Goal: Transaction & Acquisition: Download file/media

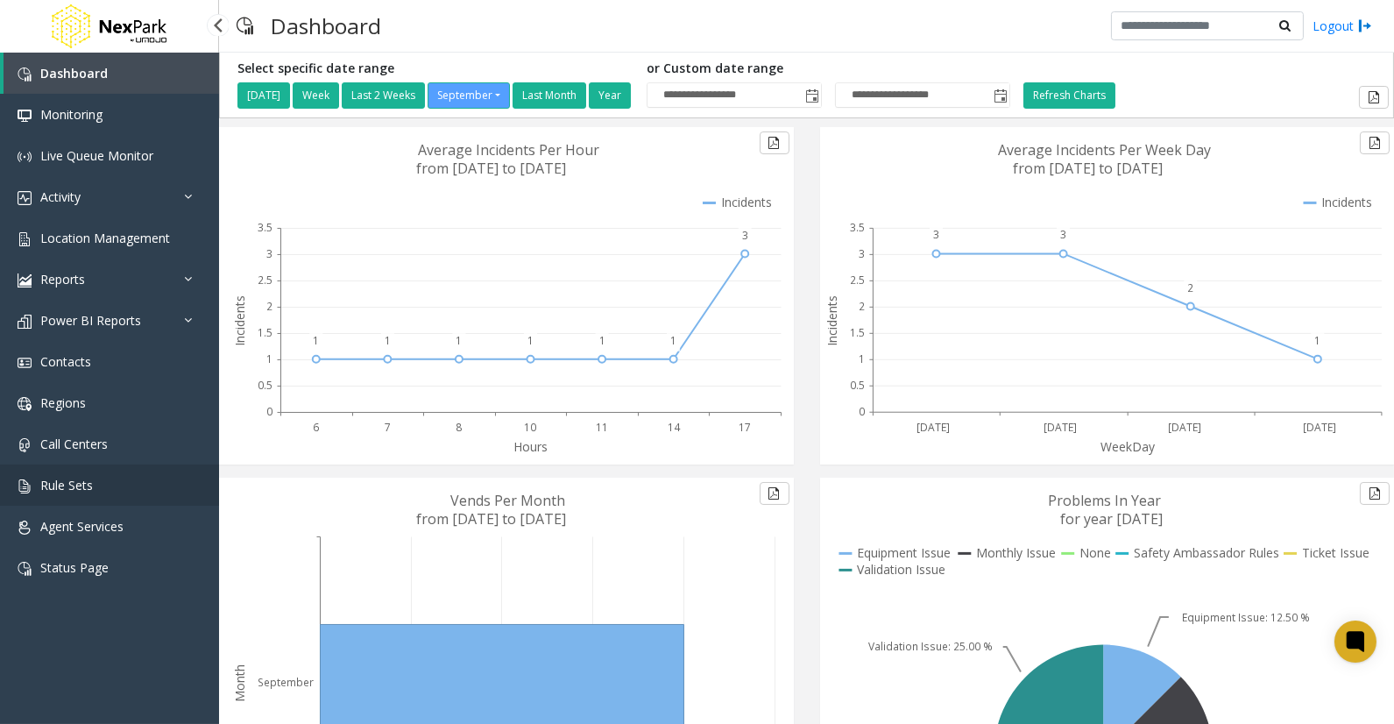
click at [71, 495] on link "Rule Sets" at bounding box center [109, 485] width 219 height 41
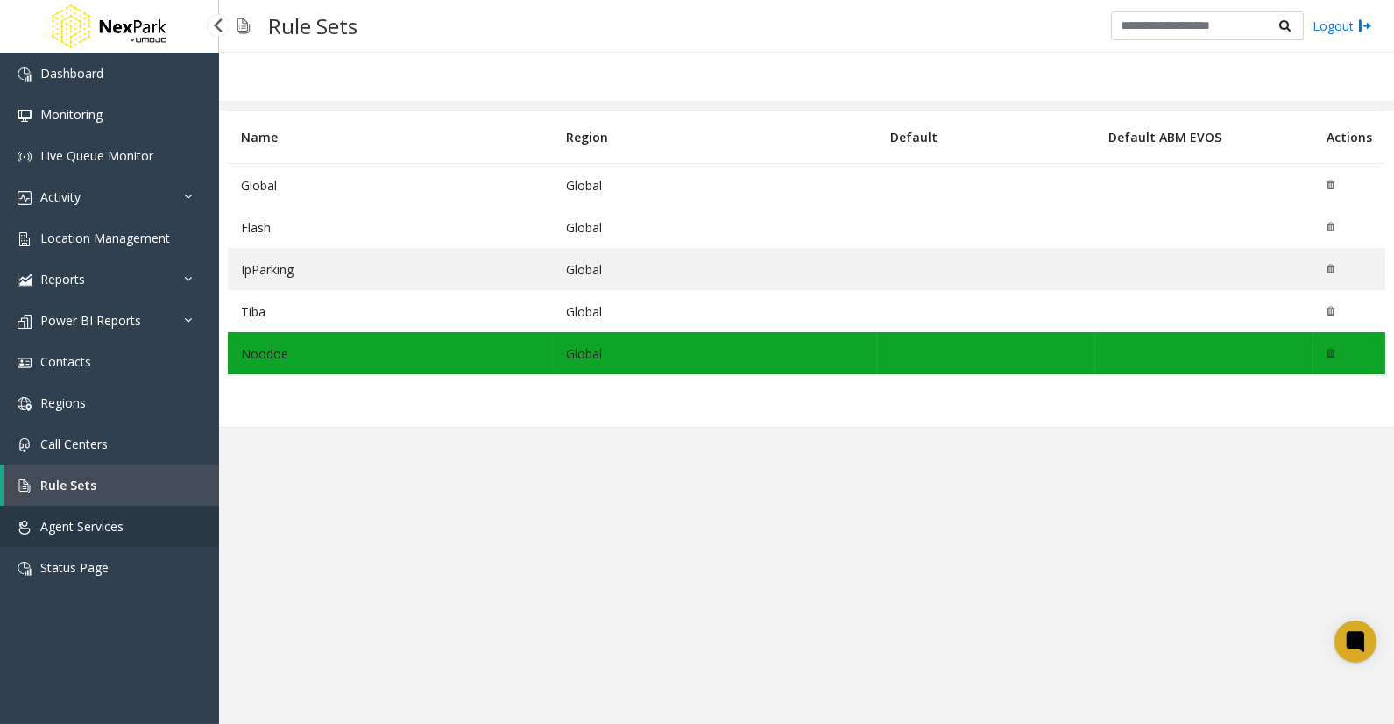
click at [74, 528] on span "Agent Services" at bounding box center [81, 526] width 83 height 17
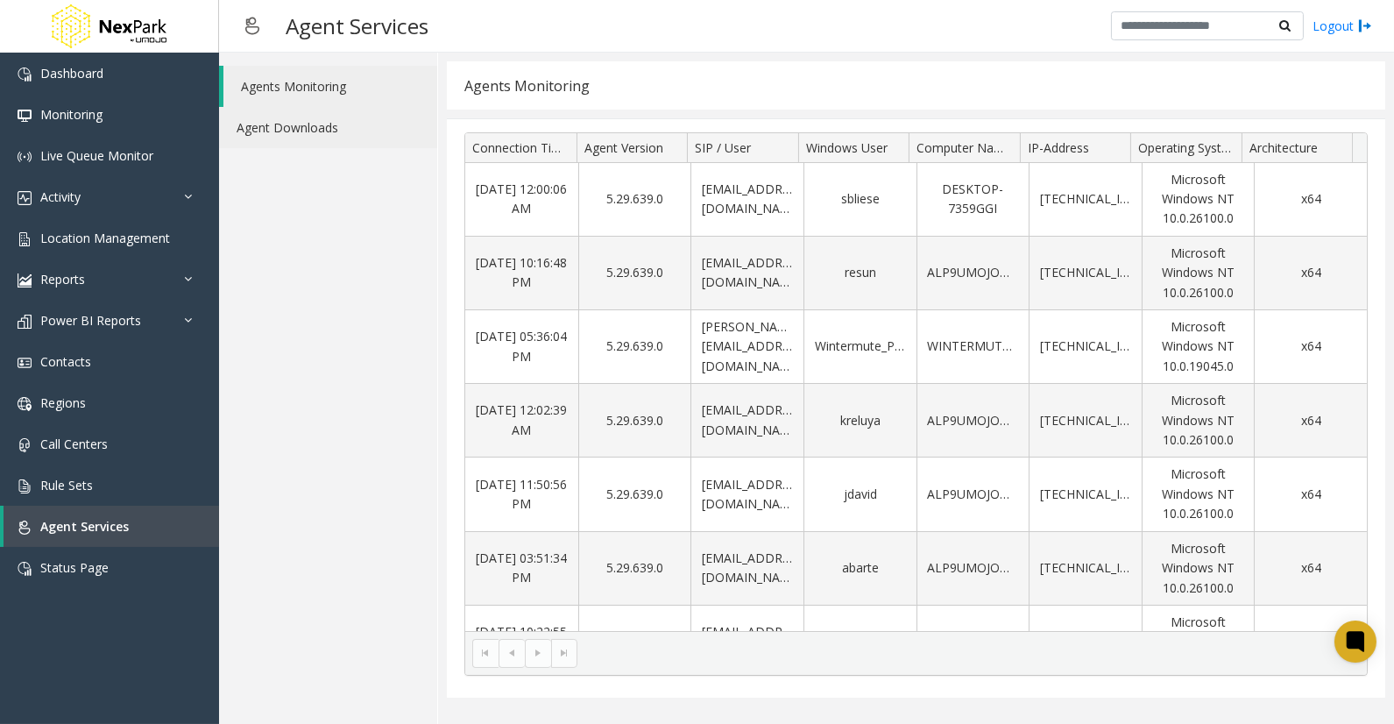
click at [317, 120] on link "Agent Downloads" at bounding box center [328, 127] width 218 height 41
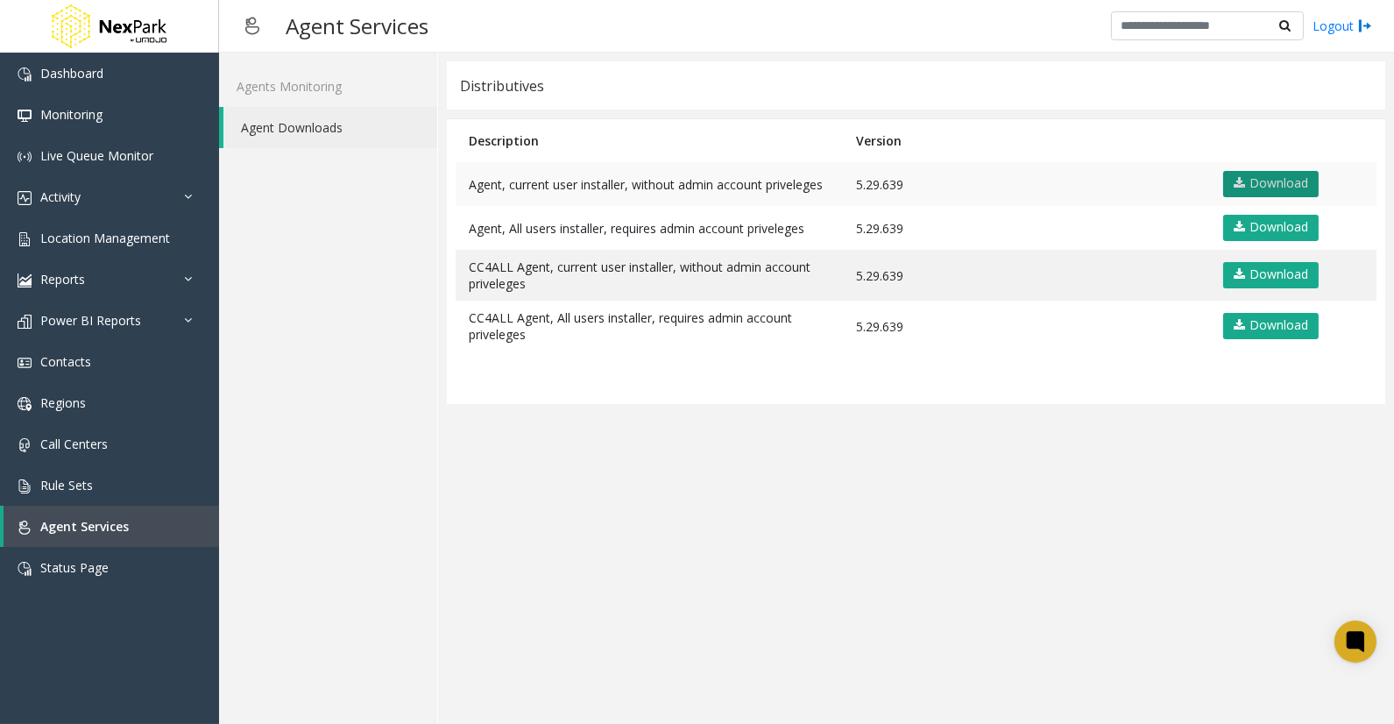
drag, startPoint x: 1248, startPoint y: 186, endPoint x: 1285, endPoint y: 199, distance: 39.1
click at [1249, 186] on link "Download" at bounding box center [1272, 184] width 96 height 26
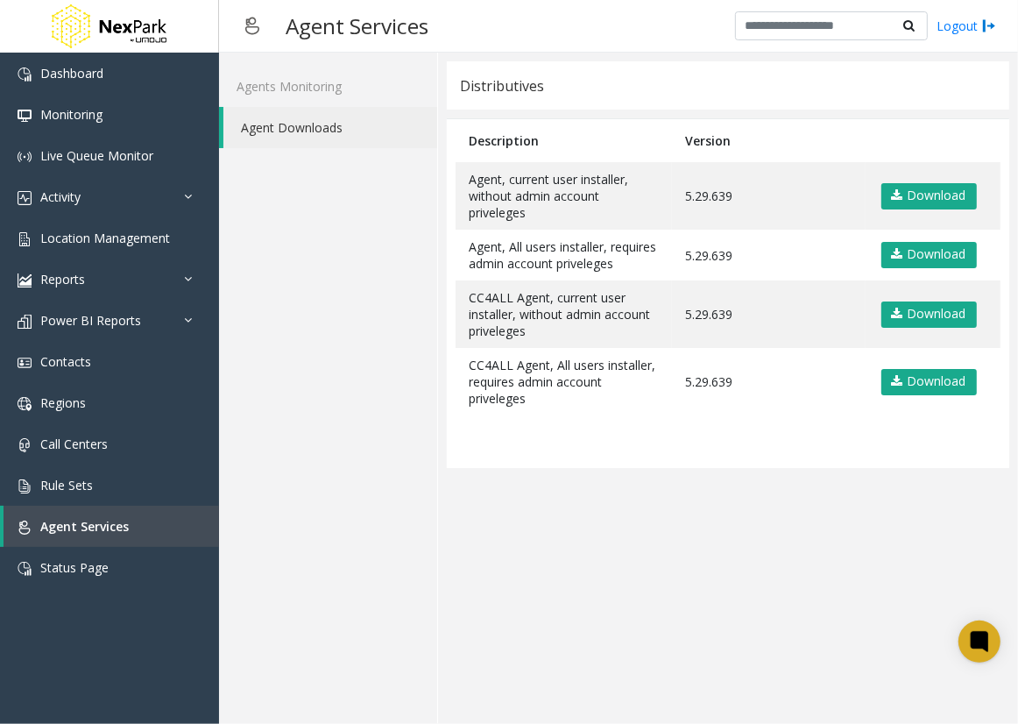
drag, startPoint x: 591, startPoint y: 578, endPoint x: 544, endPoint y: 611, distance: 56.7
click at [591, 567] on app-distributives "Distributives Description Version Agent, current user installer, without admin …" at bounding box center [728, 388] width 563 height 654
click at [791, 689] on app-distributives "Distributives Description Version Agent, current user installer, without admin …" at bounding box center [728, 388] width 563 height 654
click at [701, 577] on app-distributives "Distributives Description Version Agent, current user installer, without admin …" at bounding box center [728, 388] width 563 height 654
click at [745, 599] on app-distributives "Distributives Description Version Agent, current user installer, without admin …" at bounding box center [728, 388] width 563 height 654
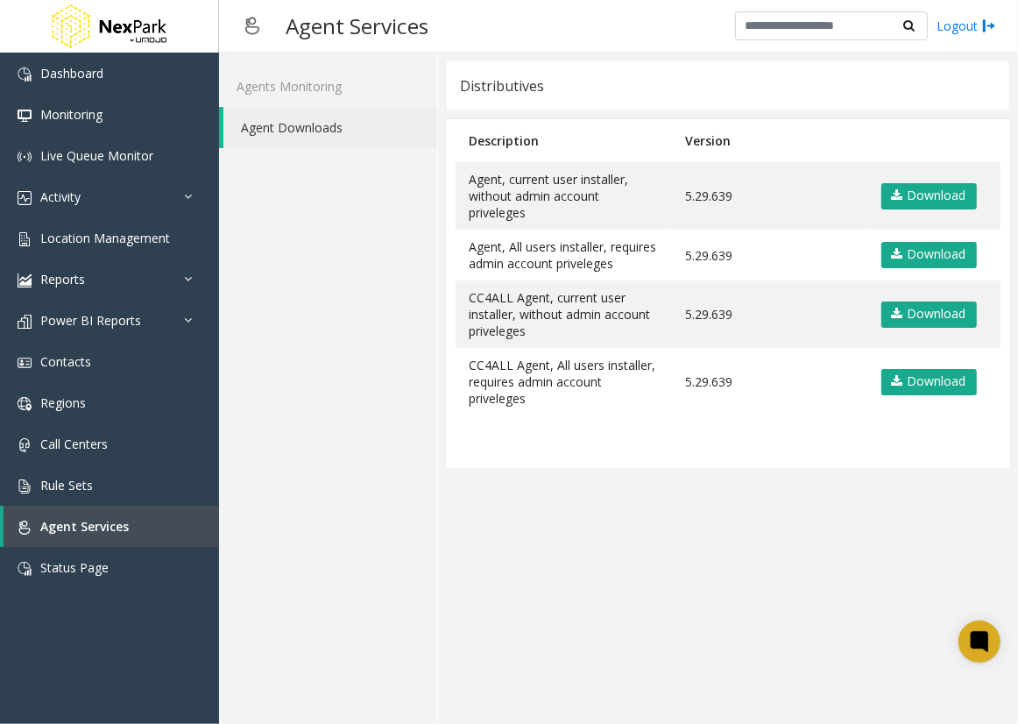
click at [736, 631] on app-distributives "Distributives Description Version Agent, current user installer, without admin …" at bounding box center [728, 388] width 563 height 654
click at [612, 606] on app-distributives "Distributives Description Version Agent, current user installer, without admin …" at bounding box center [728, 388] width 563 height 654
click at [705, 632] on app-distributives "Distributives Description Version Agent, current user installer, without admin …" at bounding box center [728, 388] width 563 height 654
click at [713, 572] on app-distributives "Distributives Description Version Agent, current user installer, without admin …" at bounding box center [728, 388] width 563 height 654
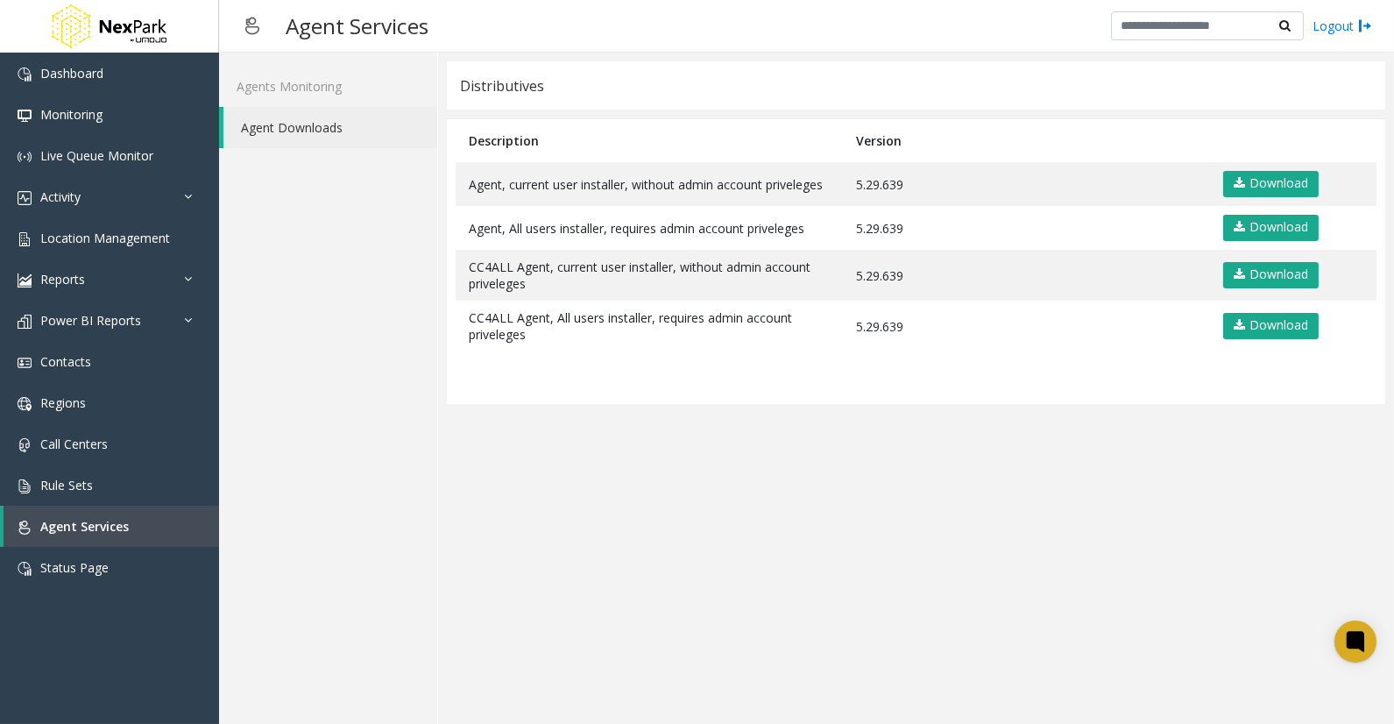
click at [752, 641] on app-distributives "Distributives Description Version Agent, current user installer, without admin …" at bounding box center [916, 388] width 939 height 654
click at [801, 592] on app-distributives "Distributives Description Version Agent, current user installer, without admin …" at bounding box center [916, 388] width 939 height 654
click at [855, 565] on app-distributives "Distributives Description Version Agent, current user installer, without admin …" at bounding box center [916, 388] width 939 height 654
click at [839, 627] on app-distributives "Distributives Description Version Agent, current user installer, without admin …" at bounding box center [916, 388] width 939 height 654
click at [845, 584] on app-distributives "Distributives Description Version Agent, current user installer, without admin …" at bounding box center [916, 388] width 939 height 654
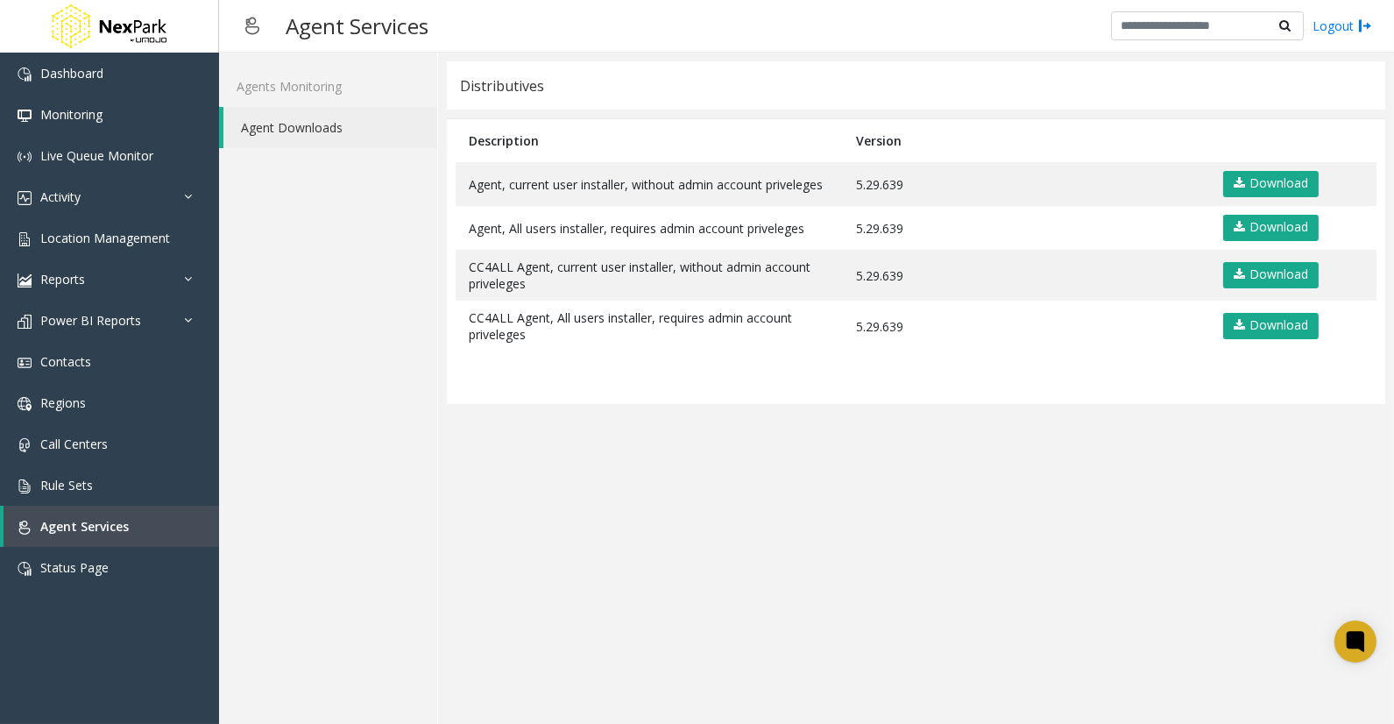
drag, startPoint x: 395, startPoint y: 337, endPoint x: 211, endPoint y: 14, distance: 371.4
click at [394, 337] on div "Agents Monitoring Agent Downloads" at bounding box center [328, 388] width 219 height 671
click at [887, 594] on app-distributives "Distributives Description Version Agent, current user installer, without admin …" at bounding box center [916, 388] width 939 height 654
click at [681, 447] on app-distributives "Distributives Description Version Agent, current user installer, without admin …" at bounding box center [916, 388] width 939 height 654
